Goal: Browse casually: Explore the website without a specific task or goal

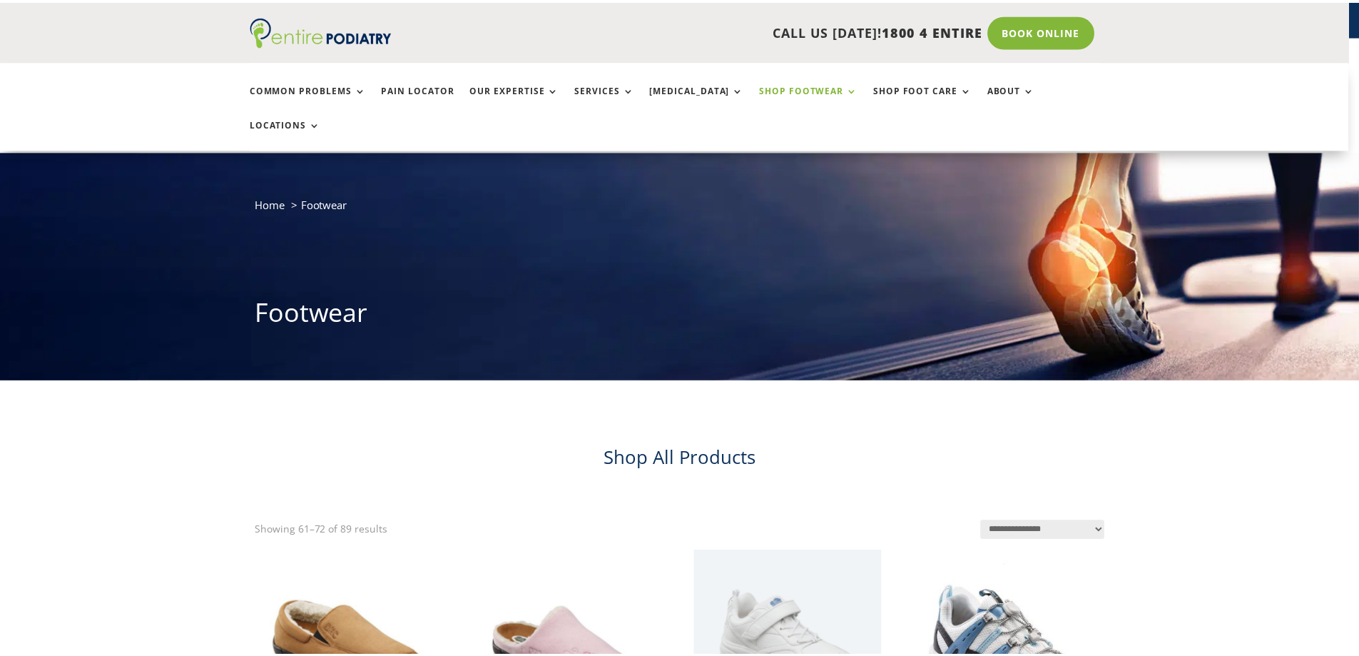
scroll to position [947, 0]
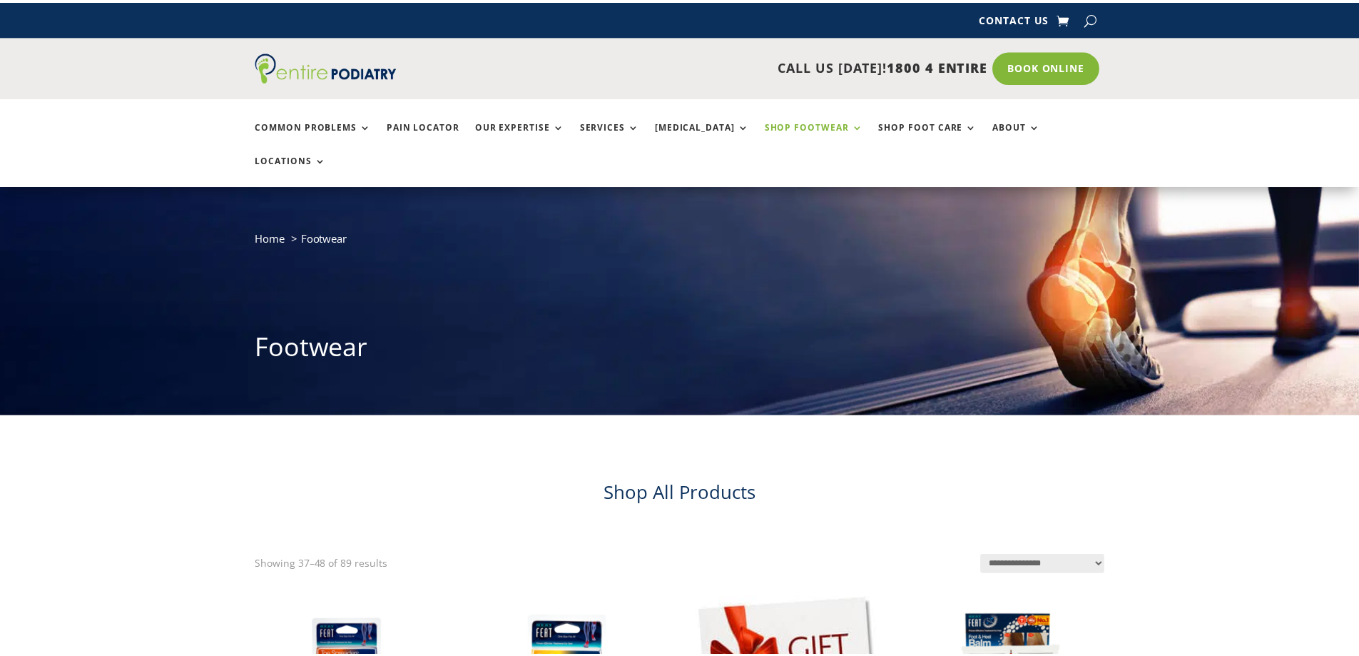
scroll to position [1053, 0]
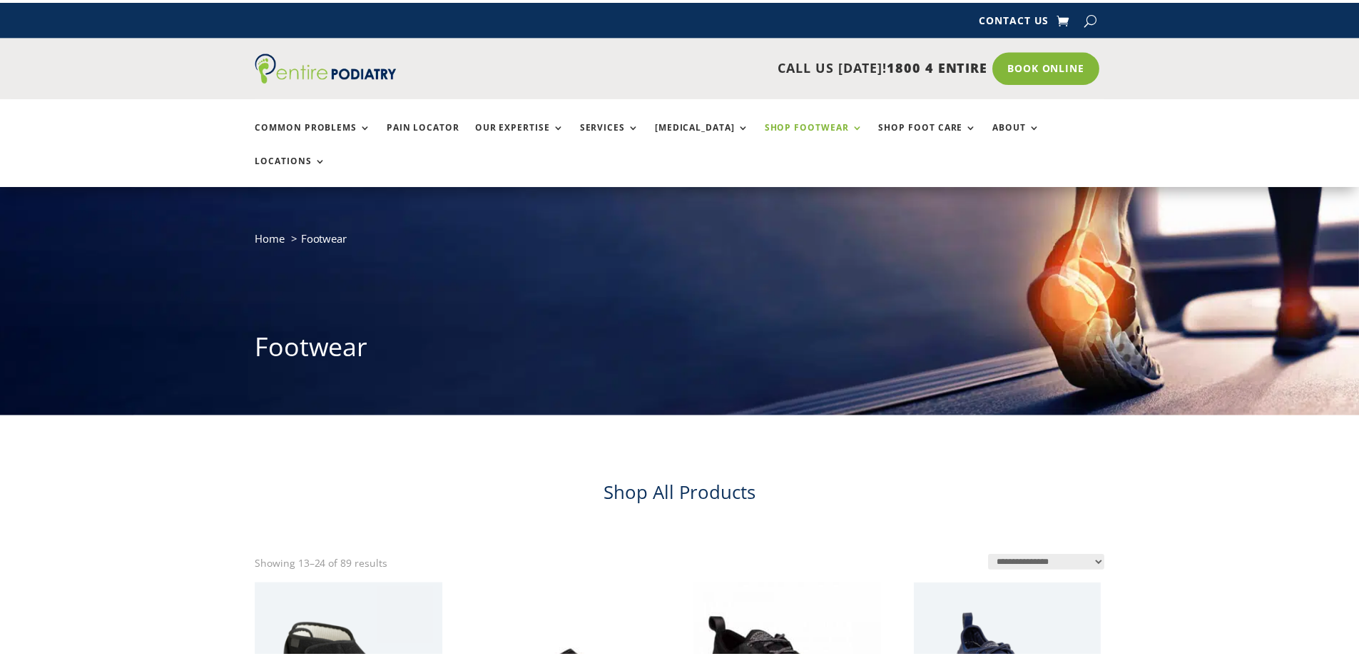
scroll to position [1157, 0]
